Goal: Information Seeking & Learning: Find specific fact

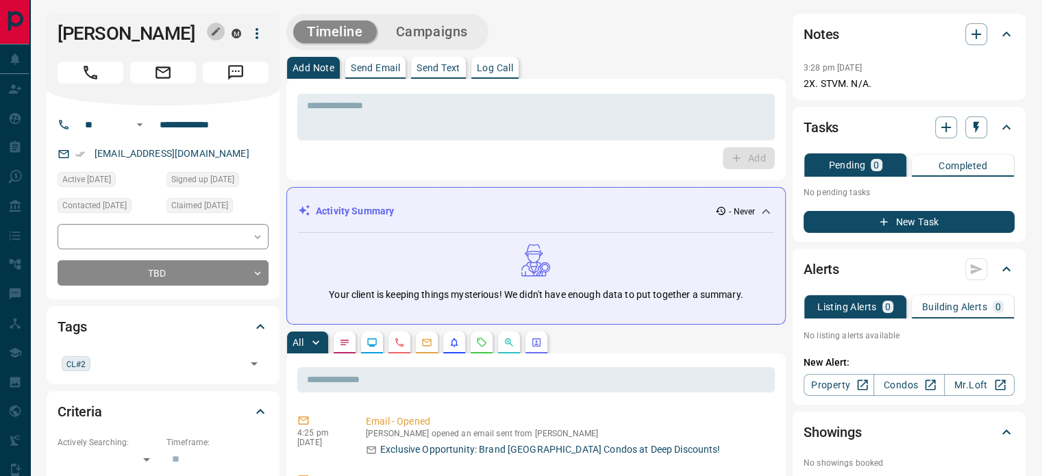
click at [214, 32] on icon "button" at bounding box center [215, 31] width 11 height 11
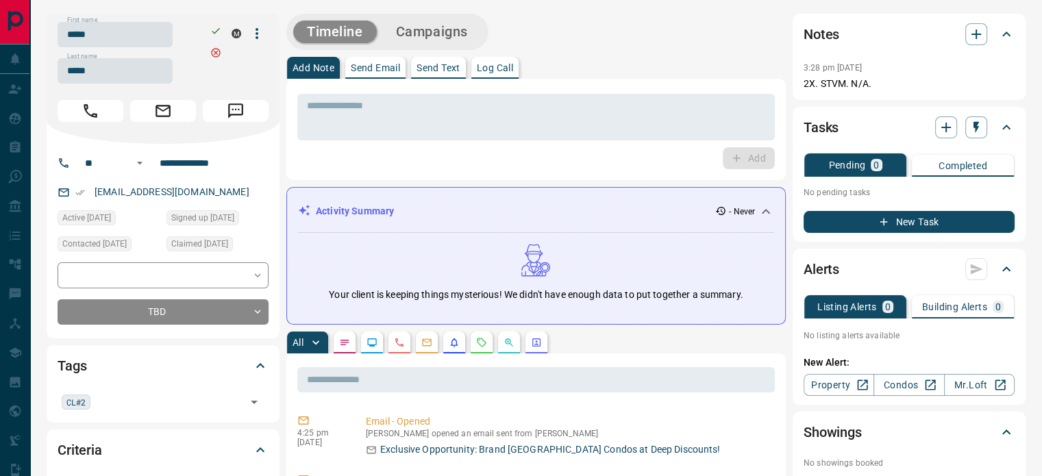
click at [164, 32] on input "*****" at bounding box center [115, 34] width 115 height 25
click at [132, 67] on input "*****" at bounding box center [115, 70] width 115 height 25
click at [203, 164] on input "**********" at bounding box center [207, 163] width 107 height 22
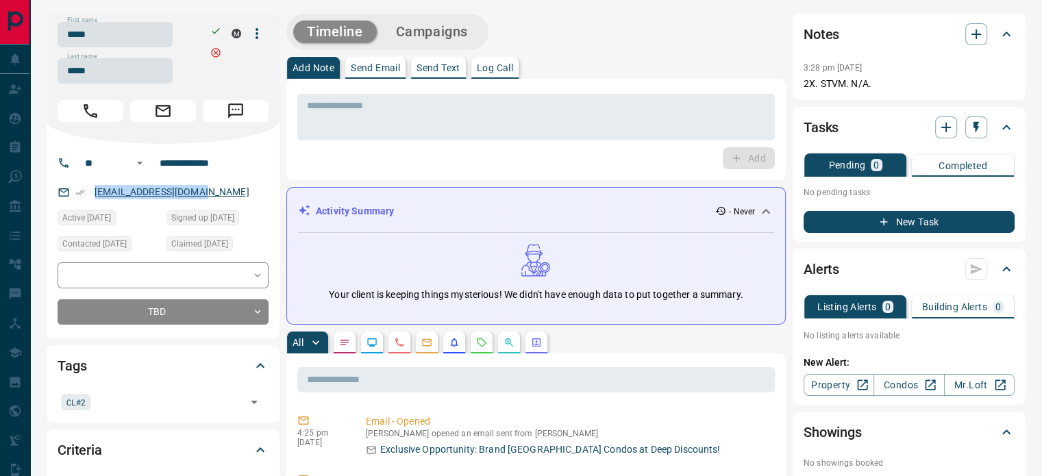
copy link "[EMAIL_ADDRESS][DOMAIN_NAME]"
drag, startPoint x: 197, startPoint y: 197, endPoint x: 96, endPoint y: 197, distance: 101.4
click at [96, 197] on div "[EMAIL_ADDRESS][DOMAIN_NAME]" at bounding box center [163, 192] width 211 height 23
copy div "3:28 pm [DATE] Pin 2X. STVM. N/A."
drag, startPoint x: 880, startPoint y: 78, endPoint x: 802, endPoint y: 61, distance: 80.0
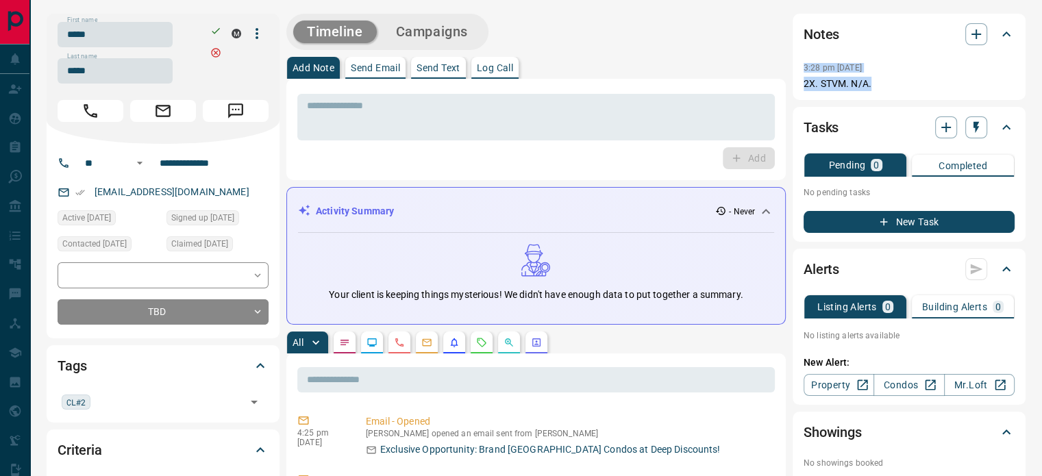
click at [802, 61] on div "Notes 3:28 pm [DATE] 2X. STVM. N/A." at bounding box center [909, 57] width 233 height 86
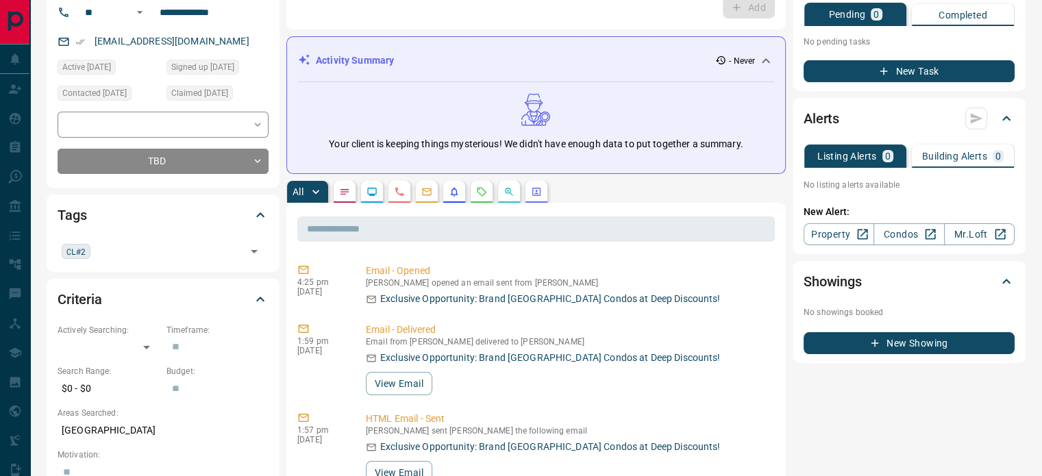
scroll to position [274, 0]
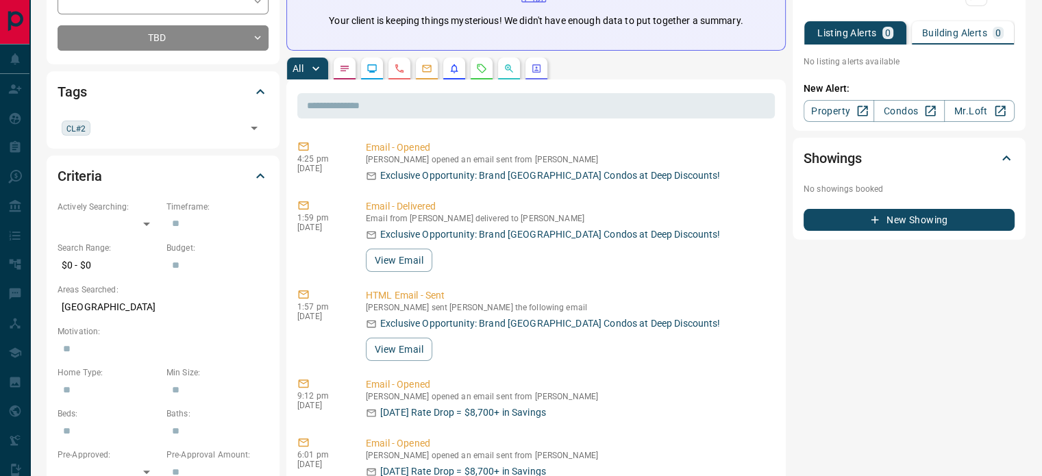
drag, startPoint x: 400, startPoint y: 73, endPoint x: 367, endPoint y: 85, distance: 34.9
click at [401, 73] on icon "Calls" at bounding box center [399, 68] width 11 height 11
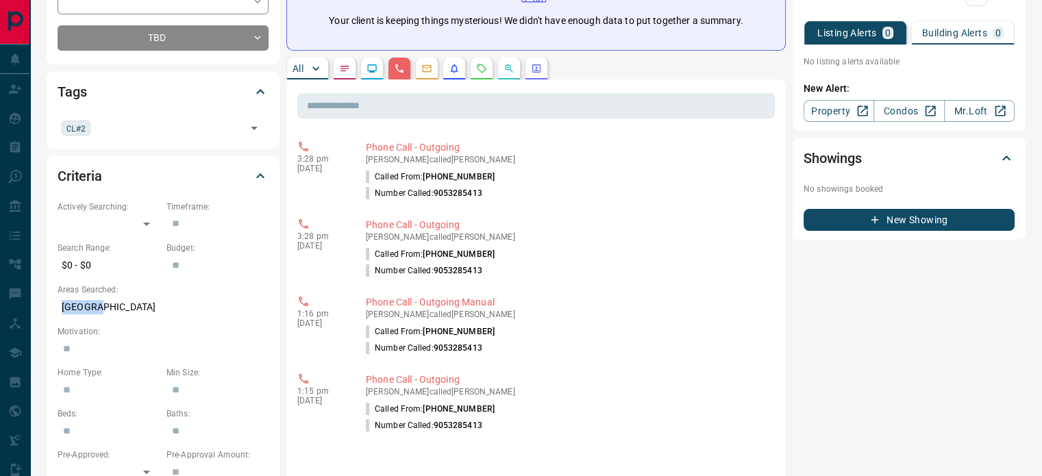
copy p "[GEOGRAPHIC_DATA]"
click at [60, 310] on p "[GEOGRAPHIC_DATA]" at bounding box center [163, 307] width 211 height 23
drag, startPoint x: 488, startPoint y: 430, endPoint x: 334, endPoint y: 294, distance: 205.3
click at [462, 408] on ul "Called From: [PHONE_NUMBER] Number Called: [PHONE_NUMBER]" at bounding box center [568, 417] width 404 height 33
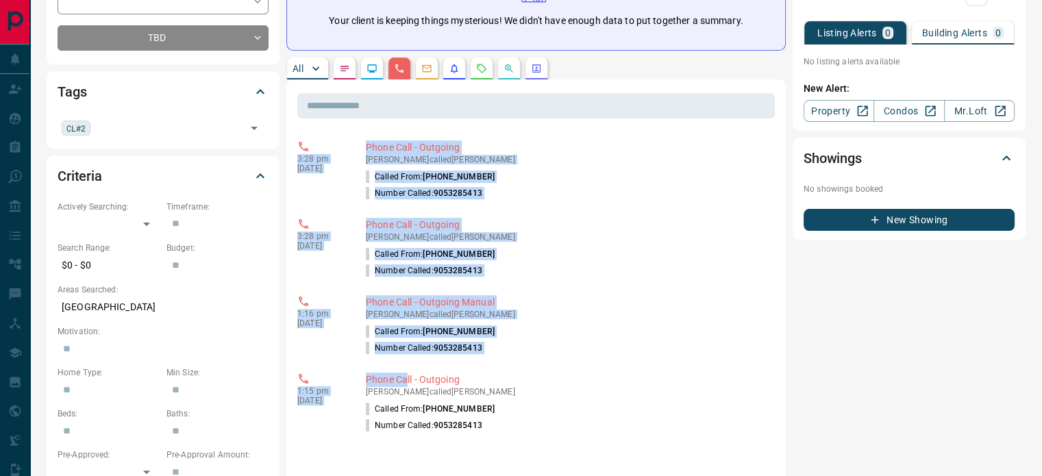
copy div "3:28 pm [DATE] Phone Call - Outgoing [PERSON_NAME] called [PERSON_NAME] Called …"
drag, startPoint x: 334, startPoint y: 294, endPoint x: 290, endPoint y: 159, distance: 141.7
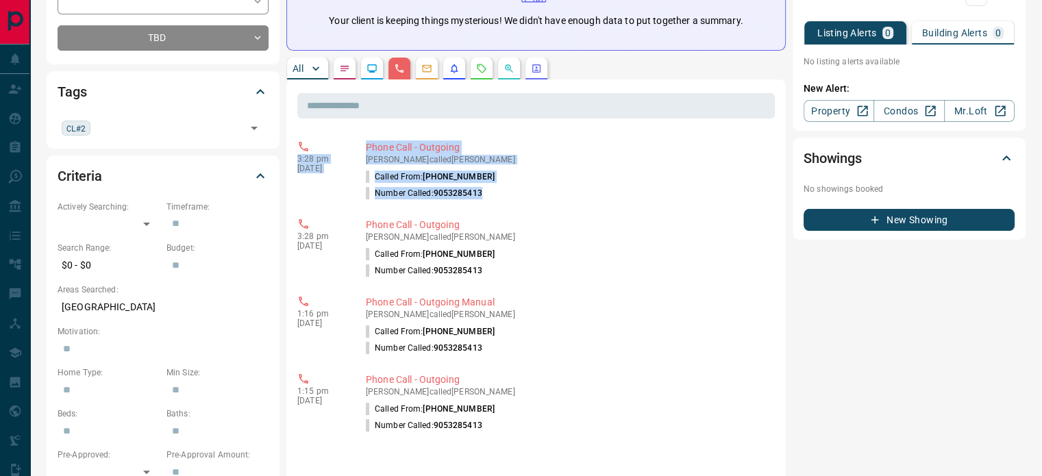
copy div "3:28 pm [DATE] Phone Call - Outgoing [PERSON_NAME] called [PERSON_NAME] Called …"
drag, startPoint x: 498, startPoint y: 194, endPoint x: 286, endPoint y: 148, distance: 217.3
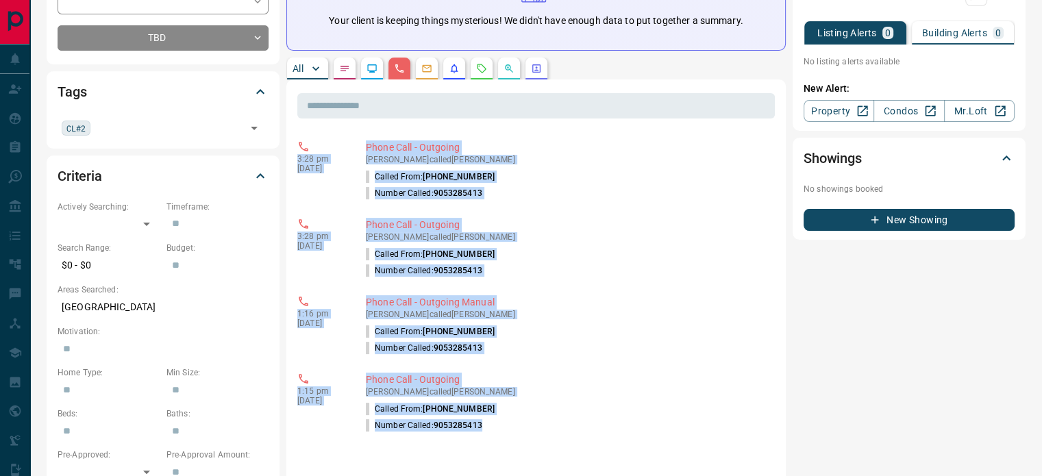
copy div "3:28 pm [DATE] Phone Call - Outgoing [PERSON_NAME] called [PERSON_NAME] Called …"
drag, startPoint x: 449, startPoint y: 386, endPoint x: 289, endPoint y: 159, distance: 277.7
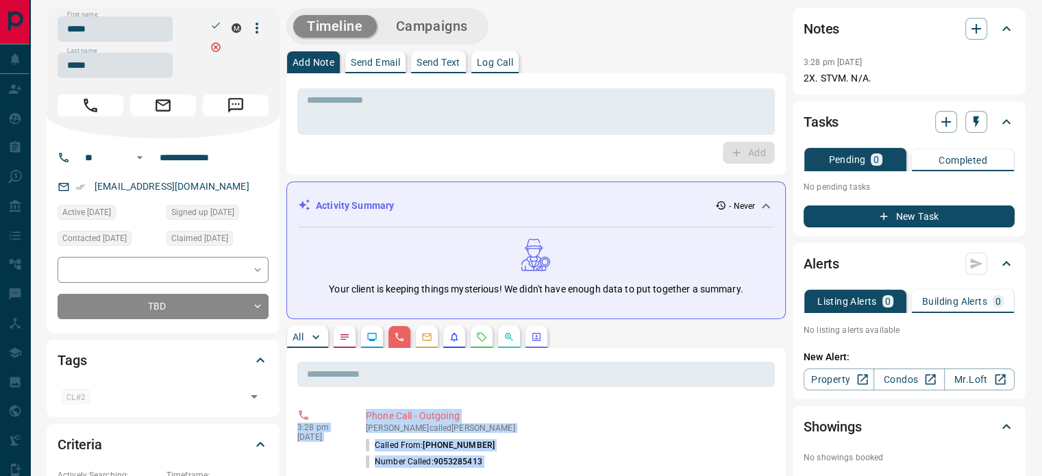
scroll to position [0, 0]
